Goal: Task Accomplishment & Management: Manage account settings

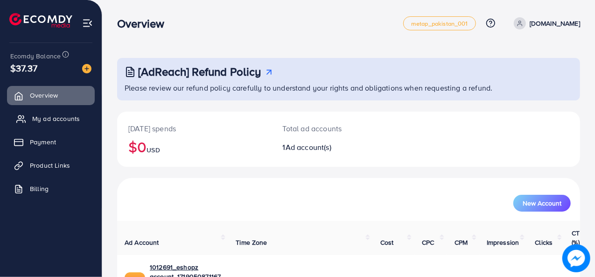
click at [72, 119] on span "My ad accounts" at bounding box center [56, 118] width 48 height 9
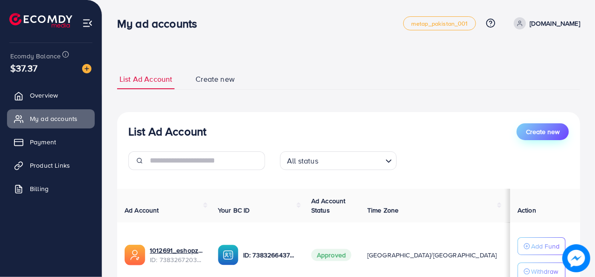
click at [535, 131] on span "Create new" at bounding box center [543, 131] width 34 height 9
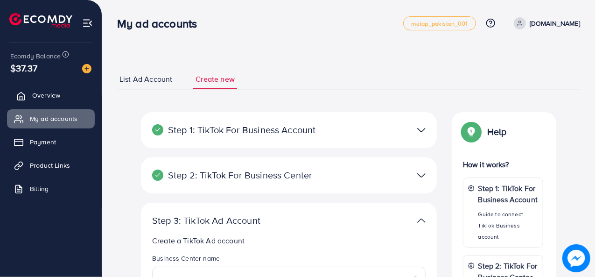
click at [67, 97] on link "Overview" at bounding box center [51, 95] width 88 height 19
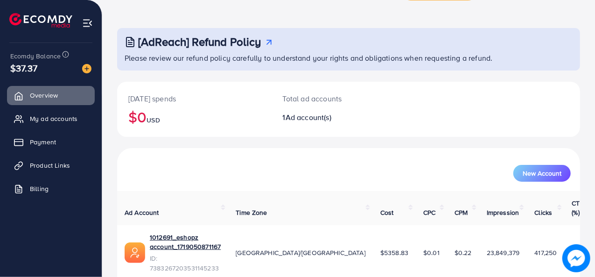
scroll to position [44, 0]
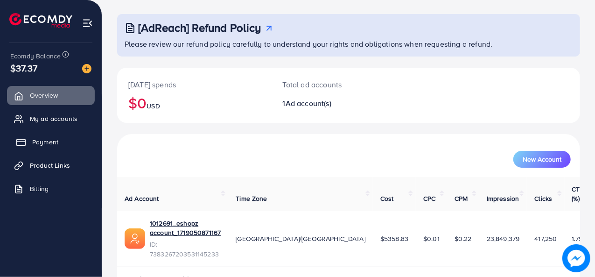
click at [46, 143] on span "Payment" at bounding box center [45, 141] width 26 height 9
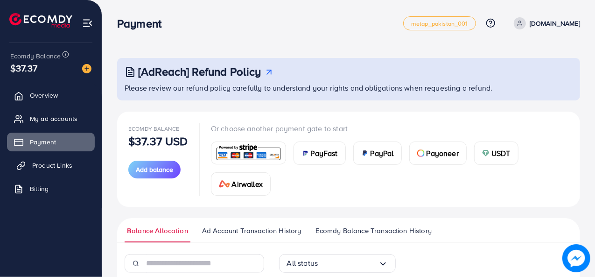
click at [54, 165] on span "Product Links" at bounding box center [52, 164] width 40 height 9
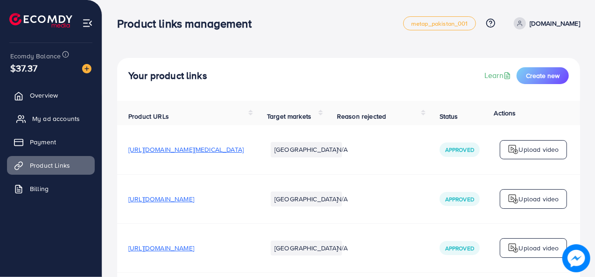
click at [62, 115] on span "My ad accounts" at bounding box center [56, 118] width 48 height 9
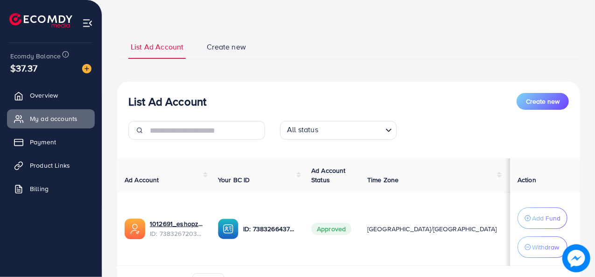
scroll to position [90, 0]
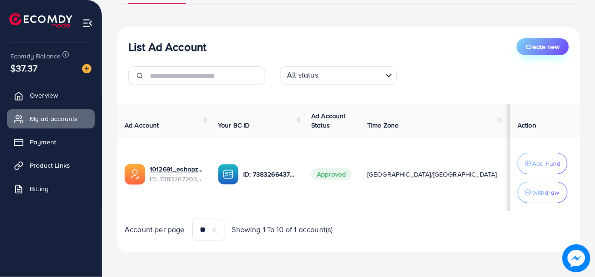
click at [536, 42] on span "Create new" at bounding box center [543, 46] width 34 height 9
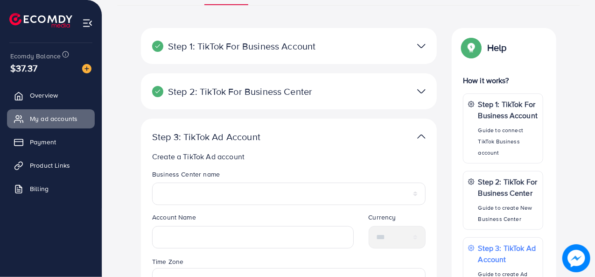
scroll to position [47, 0]
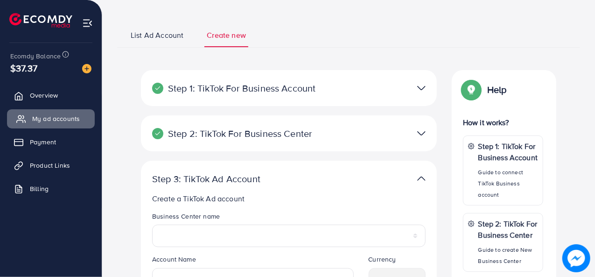
click at [74, 112] on link "My ad accounts" at bounding box center [51, 118] width 88 height 19
